Goal: Transaction & Acquisition: Purchase product/service

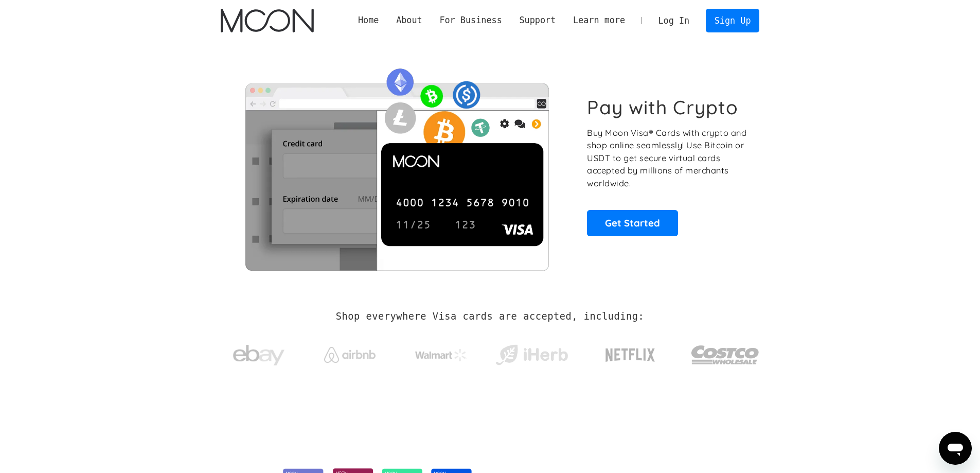
click at [687, 20] on link "Log In" at bounding box center [674, 20] width 48 height 23
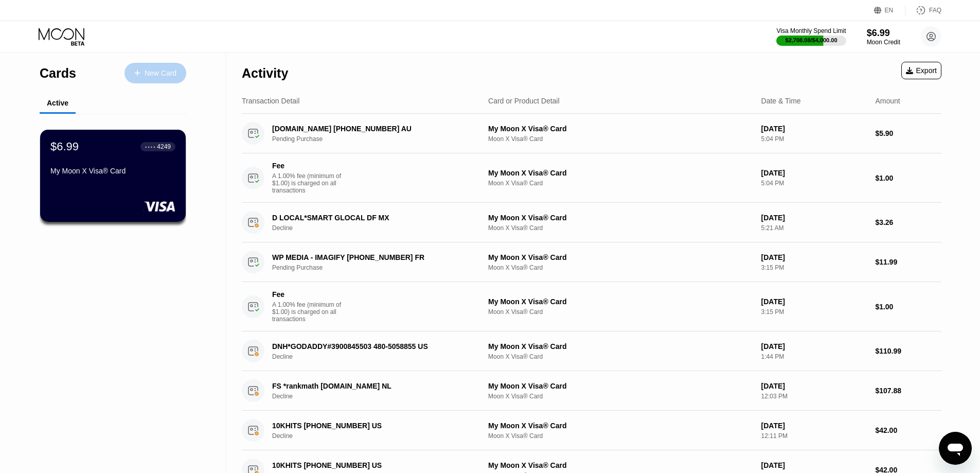
click at [168, 76] on div "New Card" at bounding box center [161, 73] width 32 height 9
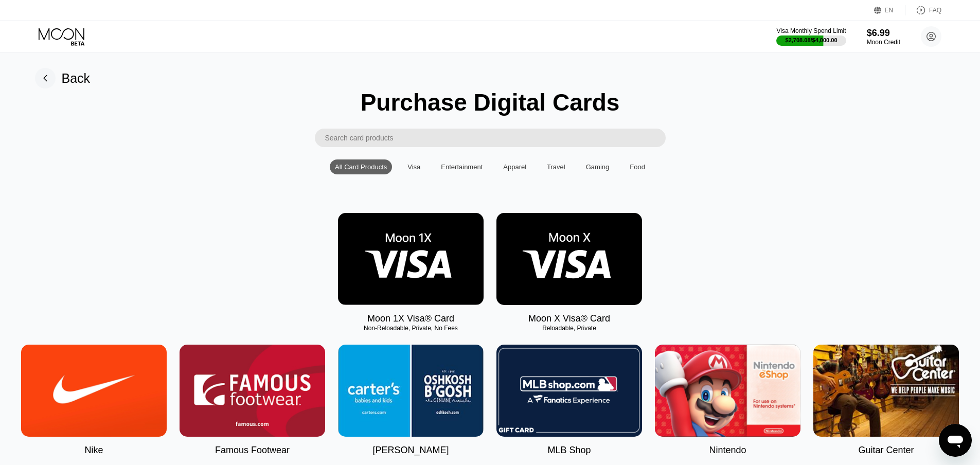
click at [56, 39] on icon at bounding box center [62, 34] width 46 height 12
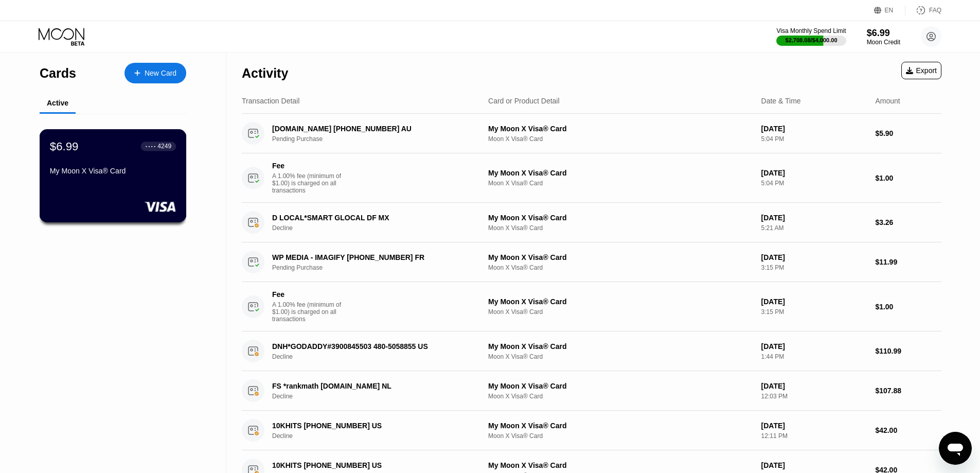
click at [83, 163] on div "$6.99 ● ● ● ● 4249 My Moon X Visa® Card" at bounding box center [113, 159] width 126 height 40
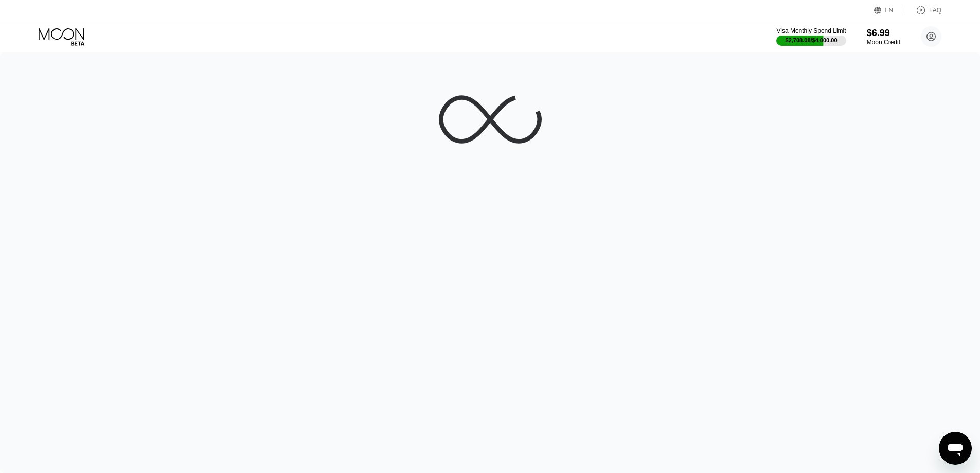
click at [83, 163] on div at bounding box center [490, 262] width 980 height 420
click at [84, 163] on div at bounding box center [490, 262] width 980 height 420
click at [84, 163] on div at bounding box center [494, 262] width 988 height 420
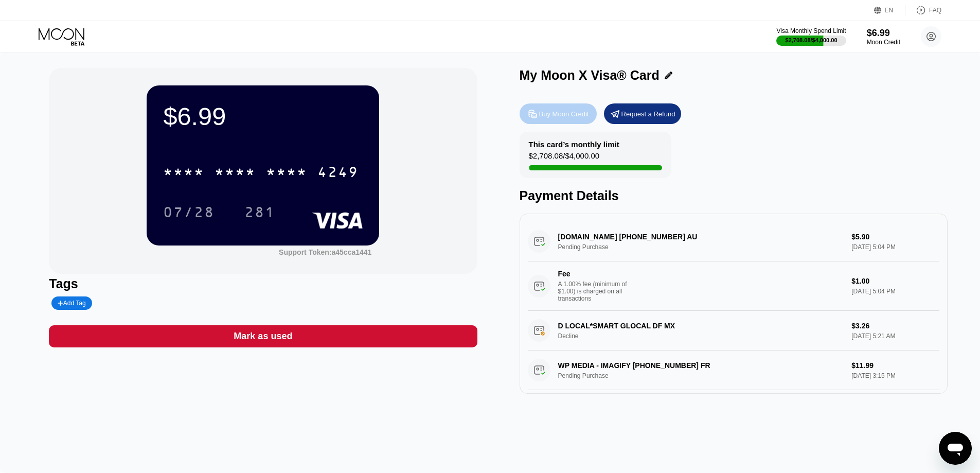
click at [550, 118] on div "Buy Moon Credit" at bounding box center [564, 114] width 50 height 9
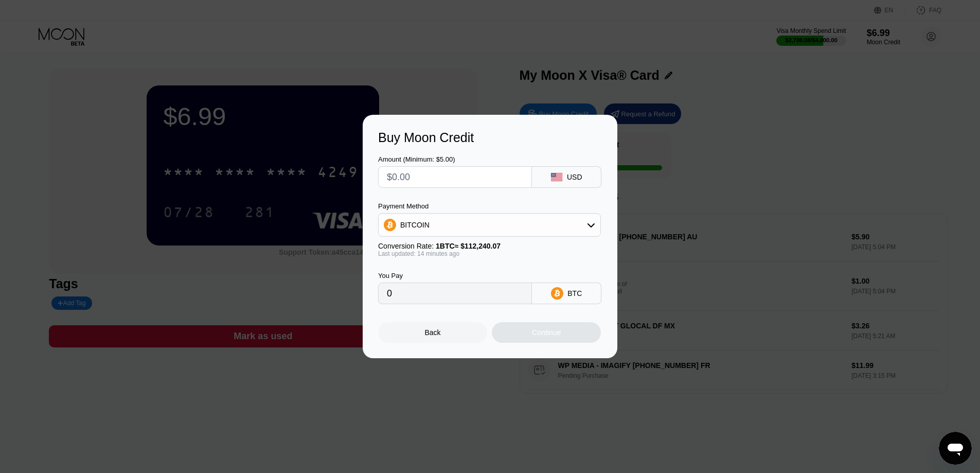
click at [452, 174] on input "text" at bounding box center [455, 177] width 136 height 21
type input "$20"
type input "0.00017796"
type input "$20"
click at [445, 215] on div "BITCOIN" at bounding box center [490, 225] width 222 height 21
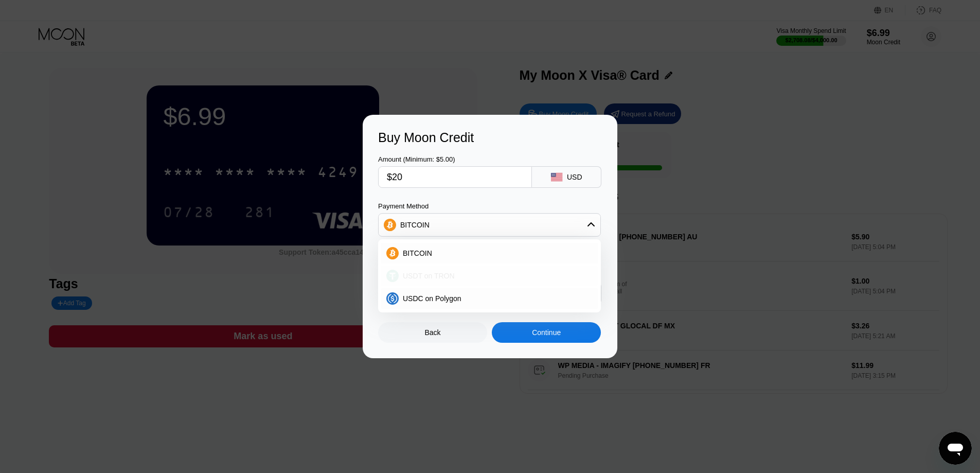
click at [425, 270] on div "USDT on TRON" at bounding box center [489, 276] width 217 height 21
type input "20.20"
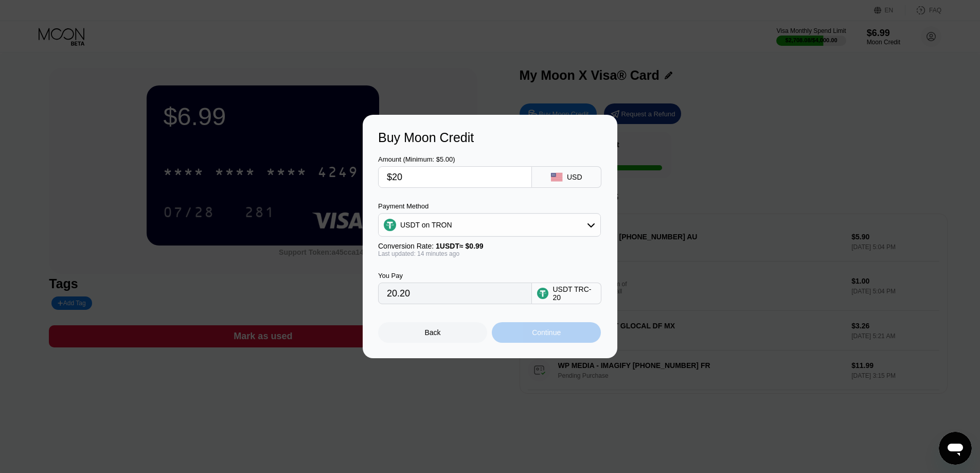
click at [548, 337] on div "Continue" at bounding box center [546, 332] width 29 height 8
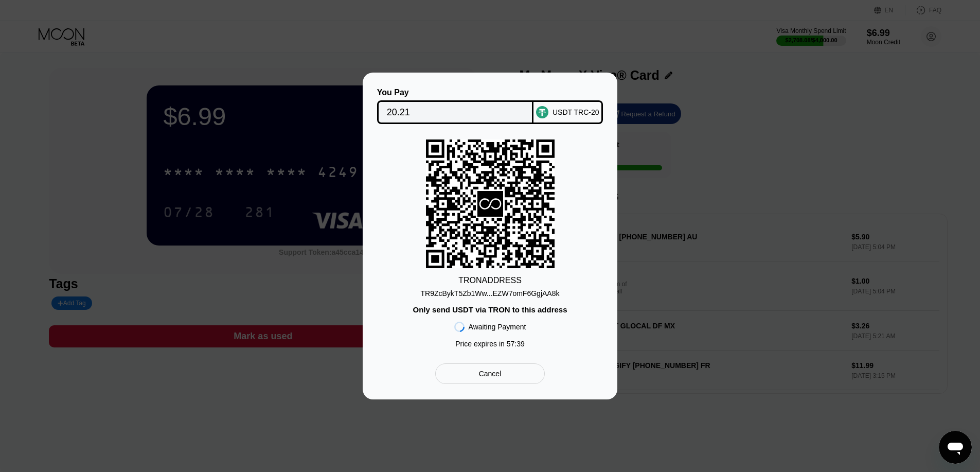
click at [502, 294] on div "TR9ZcBykT5Zb1Ww...EZW7omF6GgjAA8k" at bounding box center [490, 293] width 139 height 8
drag, startPoint x: 483, startPoint y: 295, endPoint x: 52, endPoint y: 381, distance: 439.8
click at [483, 295] on div "TR9ZcBykT5Zb1Ww...EZW7omF6GgjAA8k" at bounding box center [490, 294] width 139 height 8
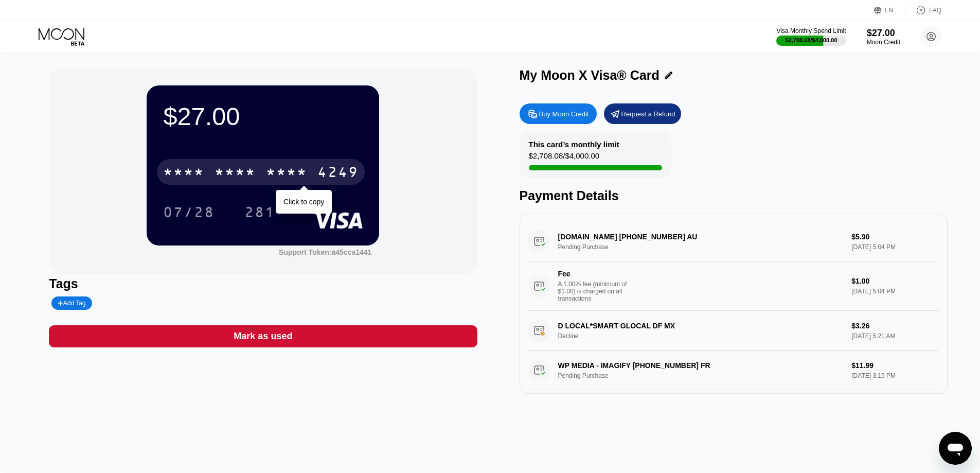
click at [230, 174] on div "* * * *" at bounding box center [235, 173] width 41 height 16
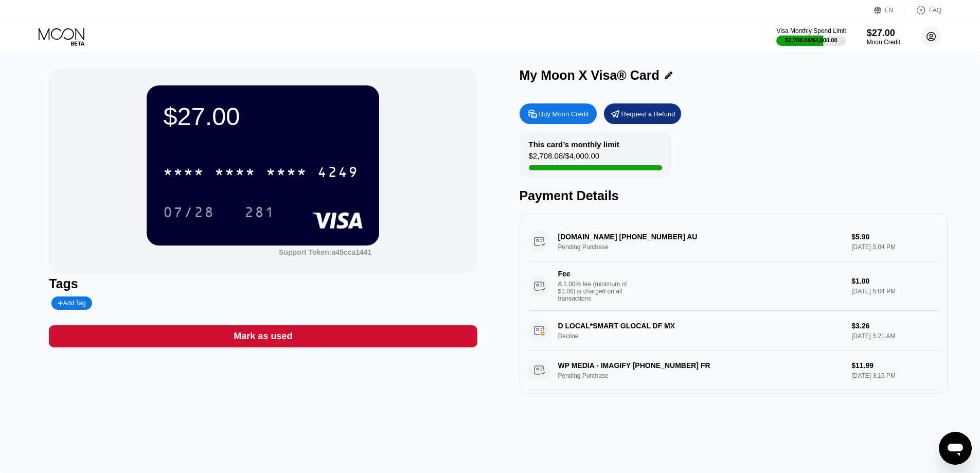
click at [938, 40] on circle at bounding box center [931, 36] width 21 height 21
